Goal: Transaction & Acquisition: Purchase product/service

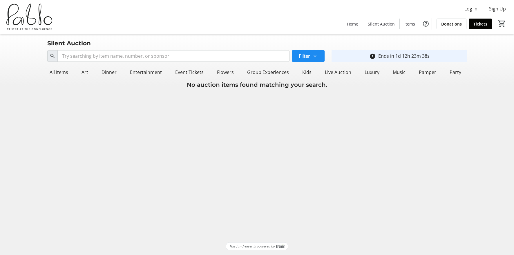
scroll to position [0, 69]
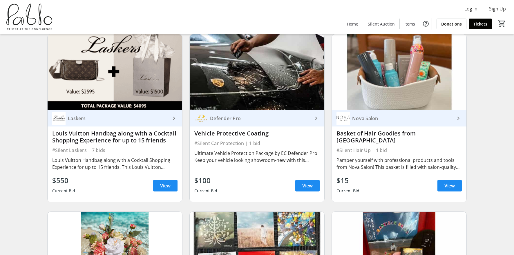
scroll to position [1262, 0]
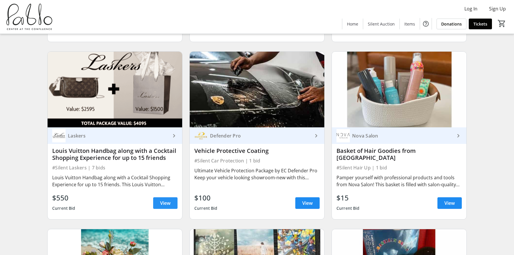
click at [166, 199] on span "View" at bounding box center [165, 202] width 10 height 7
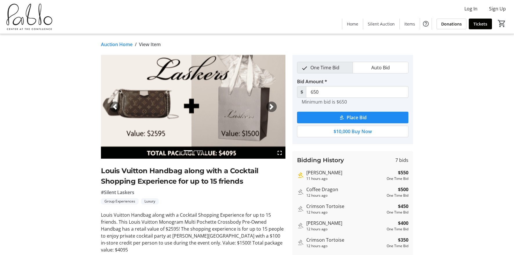
click at [492, 181] on tr-auction-item-details-ui "Auction Home / View Item fullscreen fullscreen Previous Next [PERSON_NAME] Hand…" at bounding box center [257, 181] width 514 height 295
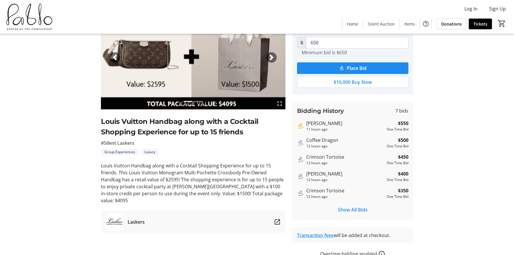
scroll to position [74, 0]
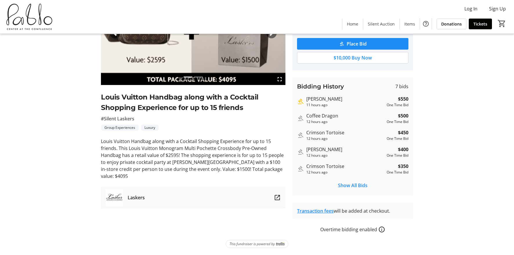
click at [421, 205] on div "fullscreen fullscreen Previous Next [PERSON_NAME] Handbag along with a Cocktail…" at bounding box center [257, 107] width 383 height 252
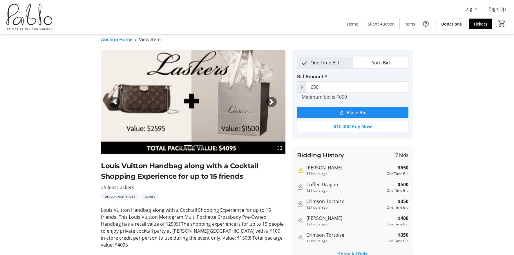
scroll to position [4, 0]
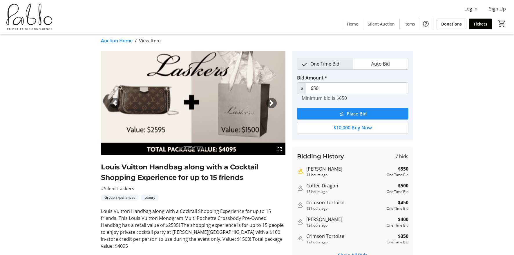
click at [43, 111] on tr-auction-item-details-ui "Auction Home / View Item fullscreen fullscreen Previous Next [PERSON_NAME] Hand…" at bounding box center [257, 177] width 514 height 295
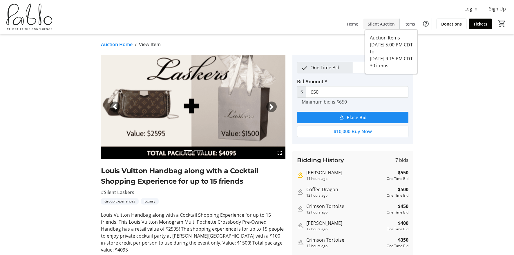
click at [388, 23] on span "Silent Auction" at bounding box center [381, 24] width 27 height 6
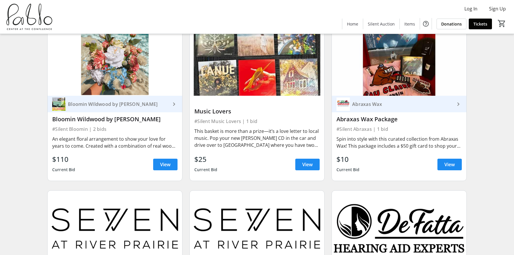
scroll to position [1471, 0]
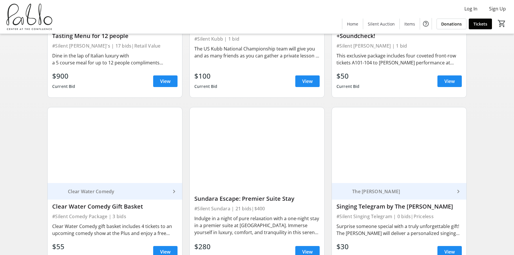
scroll to position [333, 0]
